Goal: Task Accomplishment & Management: Manage account settings

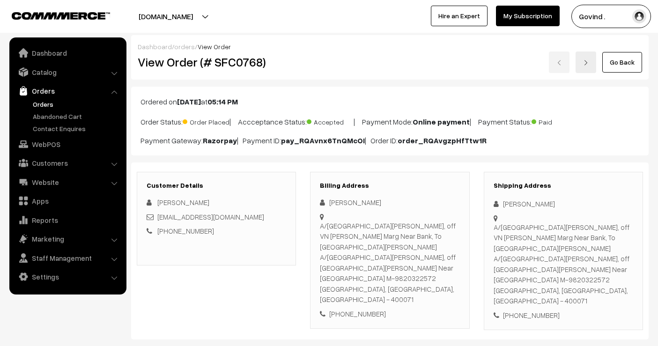
scroll to position [336, 0]
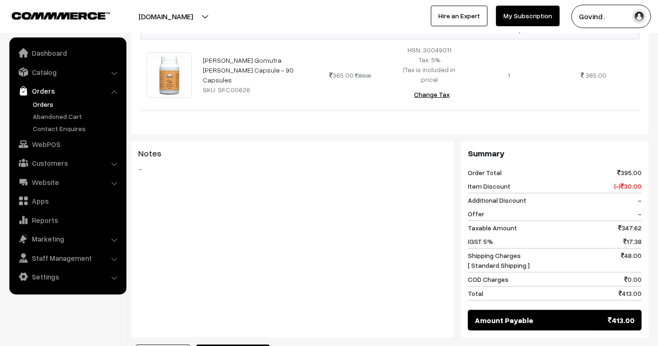
click at [51, 106] on link "Orders" at bounding box center [76, 104] width 93 height 10
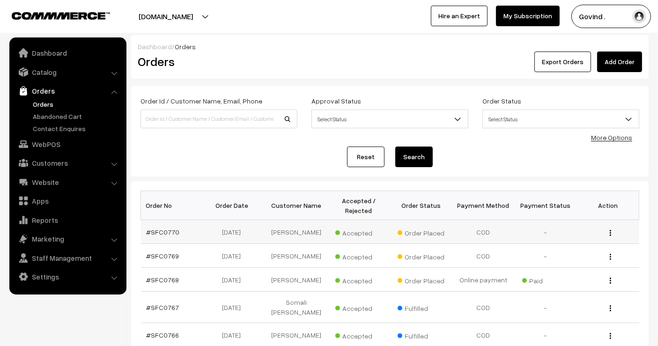
click at [609, 230] on img "button" at bounding box center [609, 233] width 1 height 6
click at [565, 242] on link "View" at bounding box center [568, 246] width 80 height 21
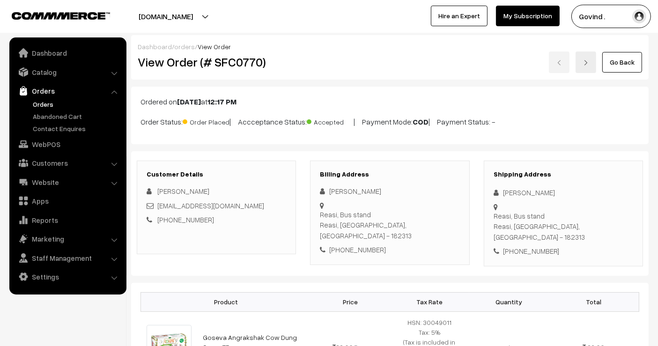
click at [612, 66] on link "Go Back" at bounding box center [622, 62] width 40 height 21
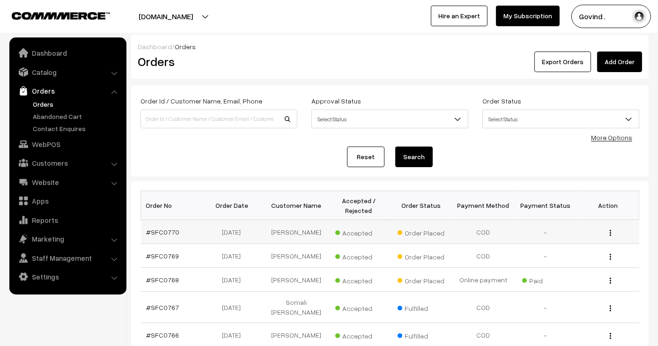
click at [609, 231] on img "button" at bounding box center [609, 233] width 1 height 6
click at [569, 240] on link "View" at bounding box center [568, 246] width 80 height 21
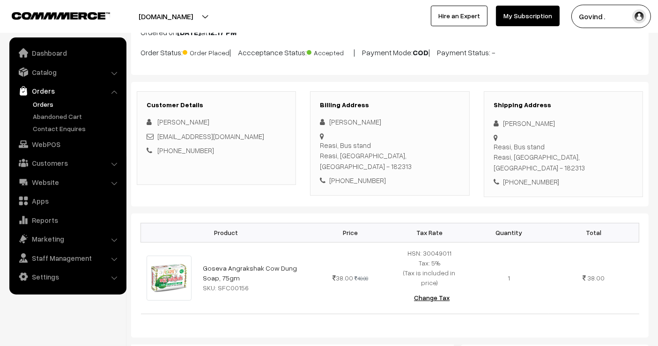
scroll to position [6, 0]
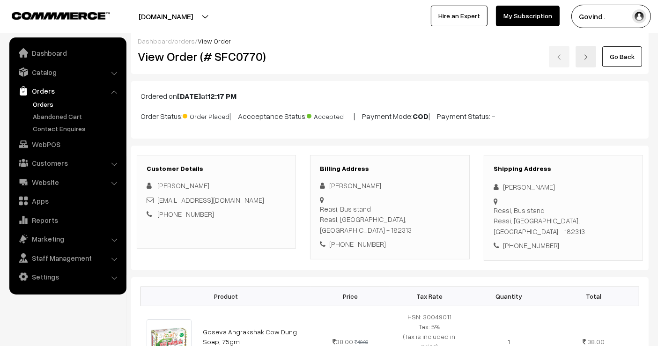
click at [619, 56] on link "Go Back" at bounding box center [622, 56] width 40 height 21
